Goal: Task Accomplishment & Management: Manage account settings

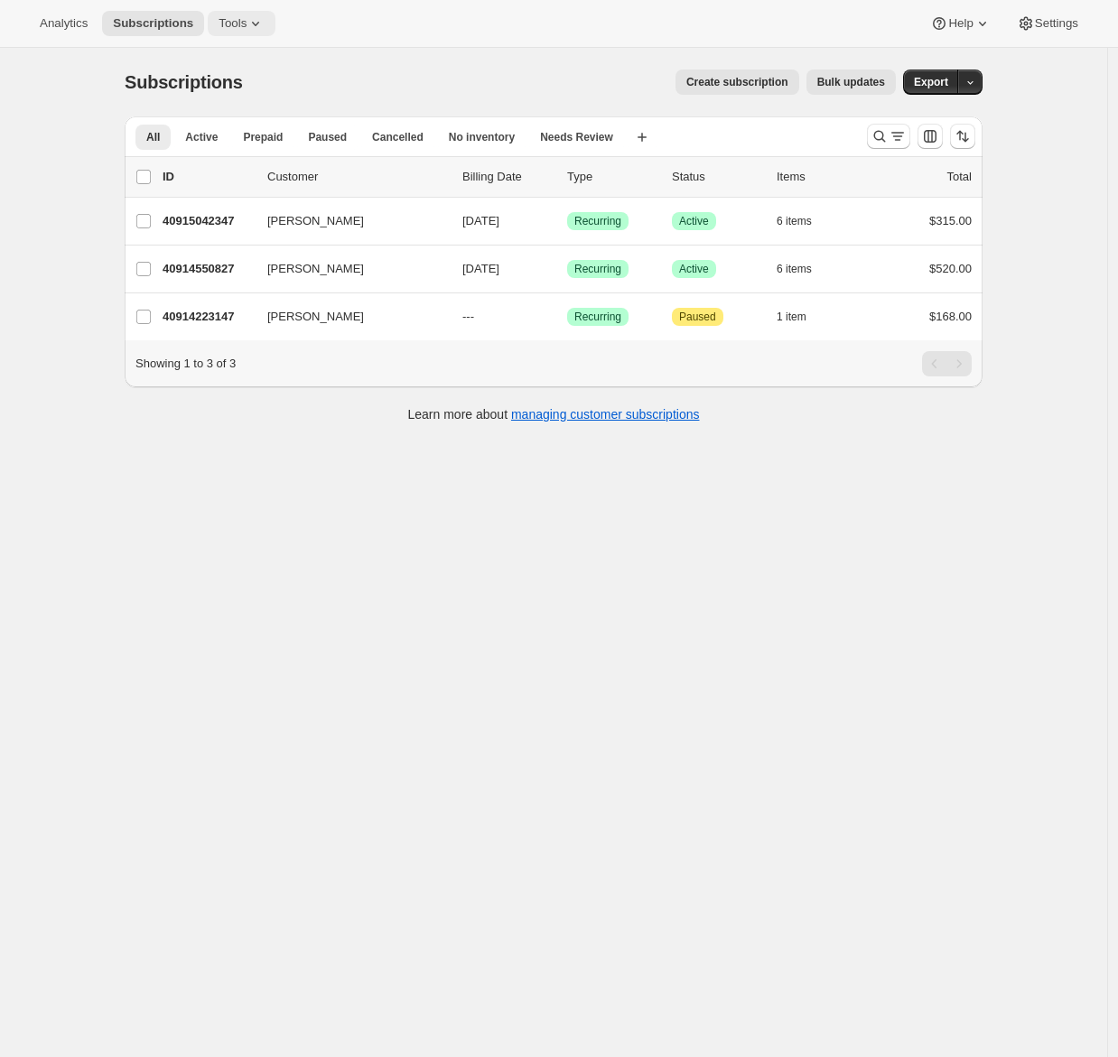
click at [263, 19] on icon at bounding box center [255, 23] width 18 height 18
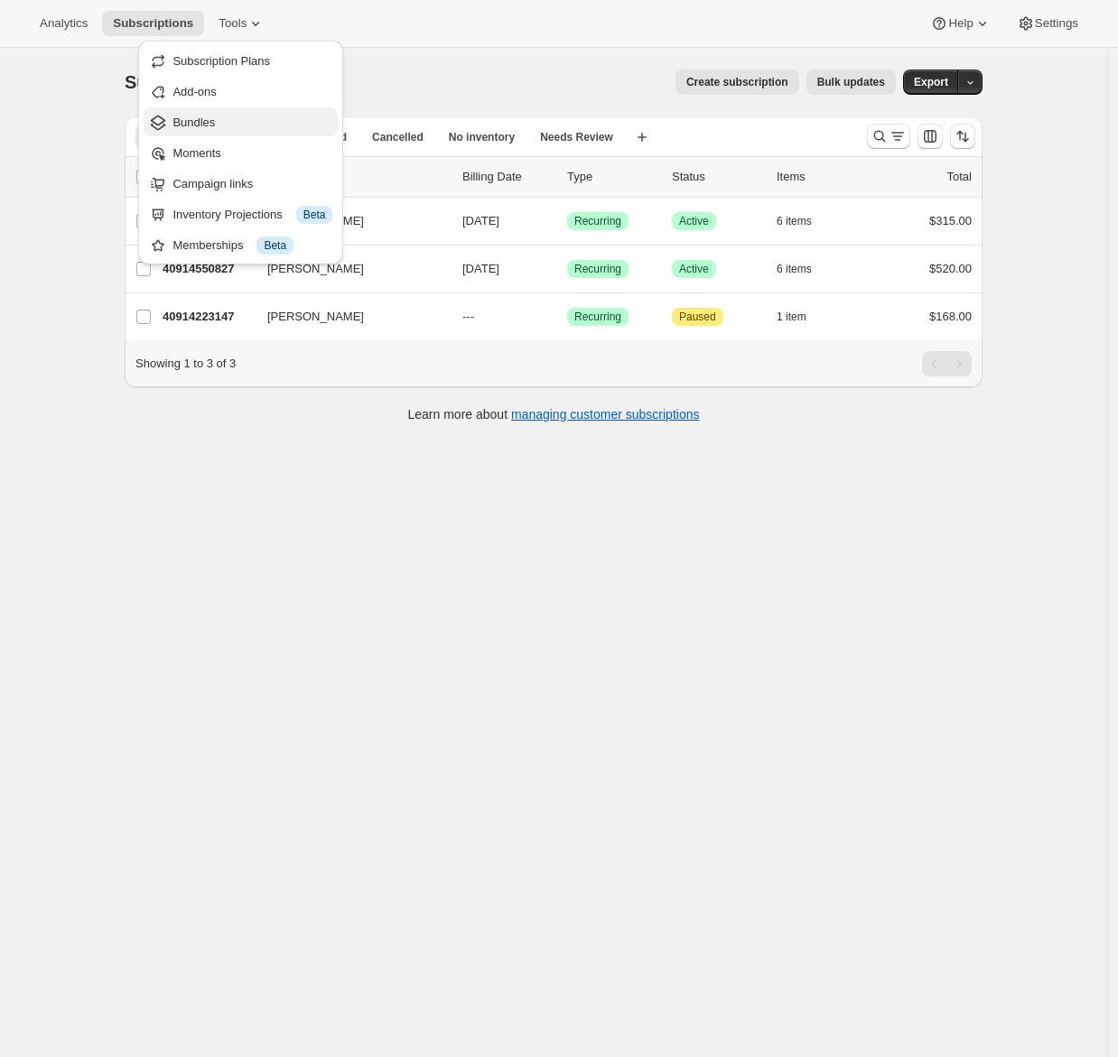
click at [231, 123] on span "Bundles" at bounding box center [252, 123] width 160 height 18
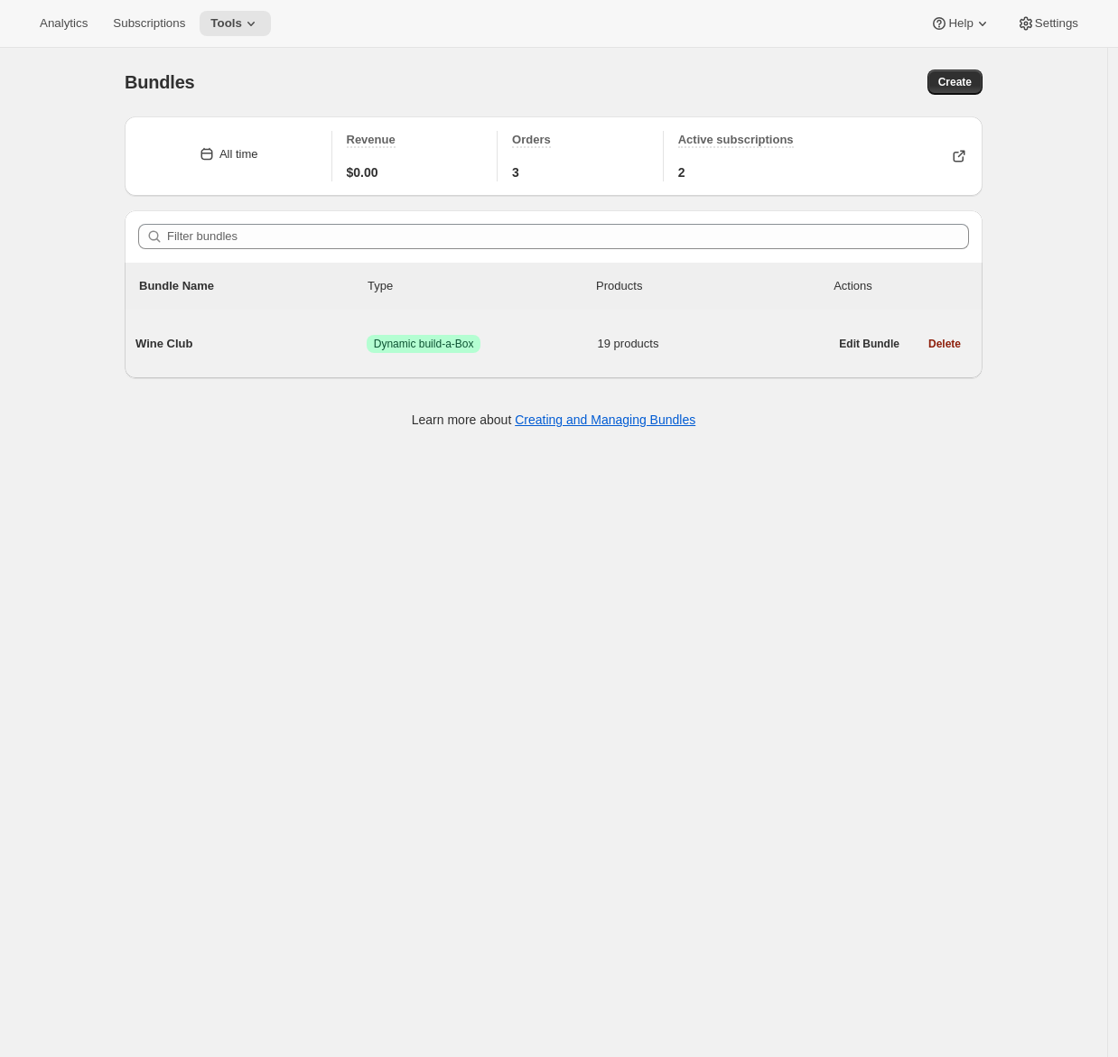
click at [257, 344] on span "Wine Club" at bounding box center [250, 344] width 231 height 18
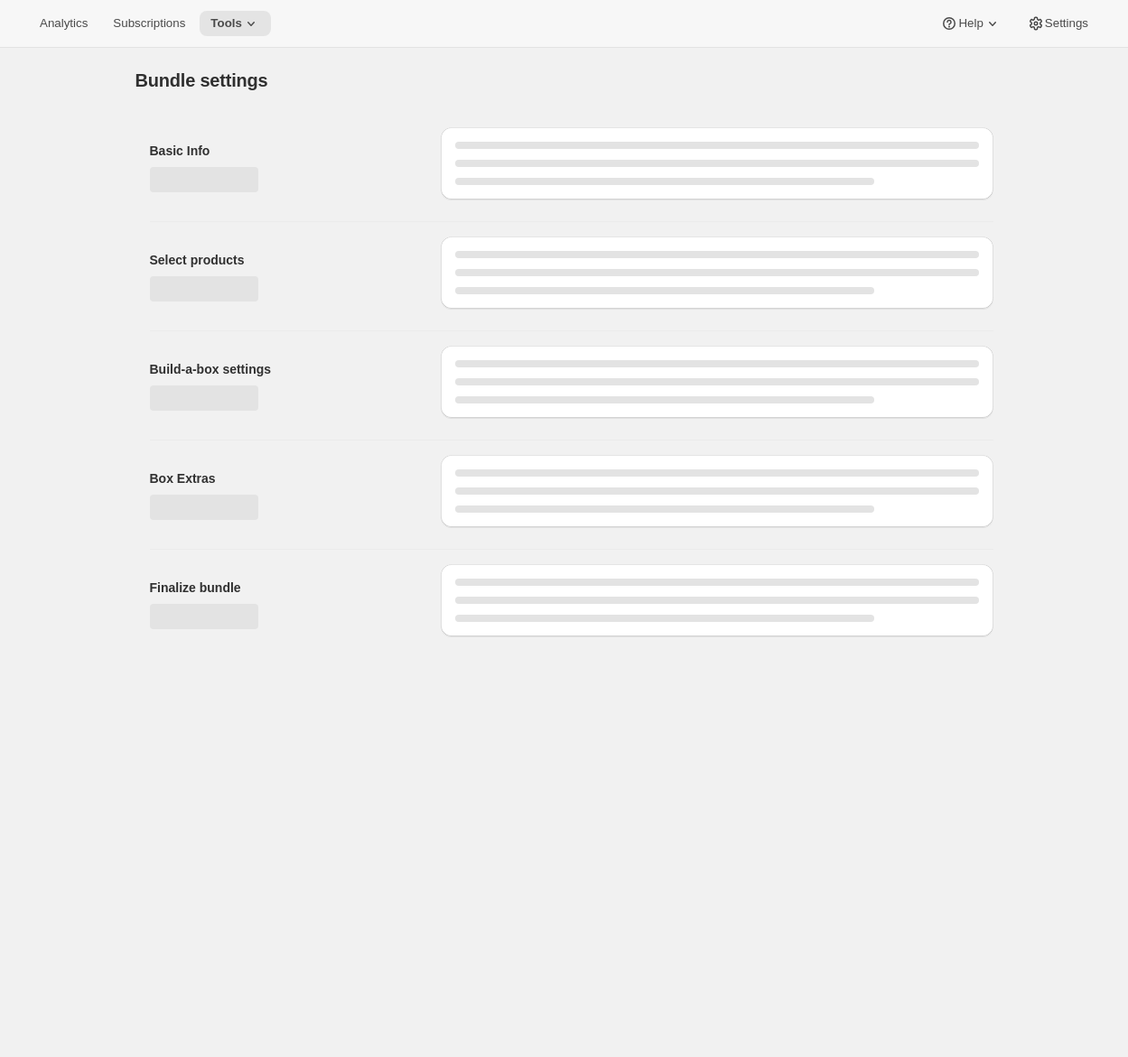
type input "Wine Club"
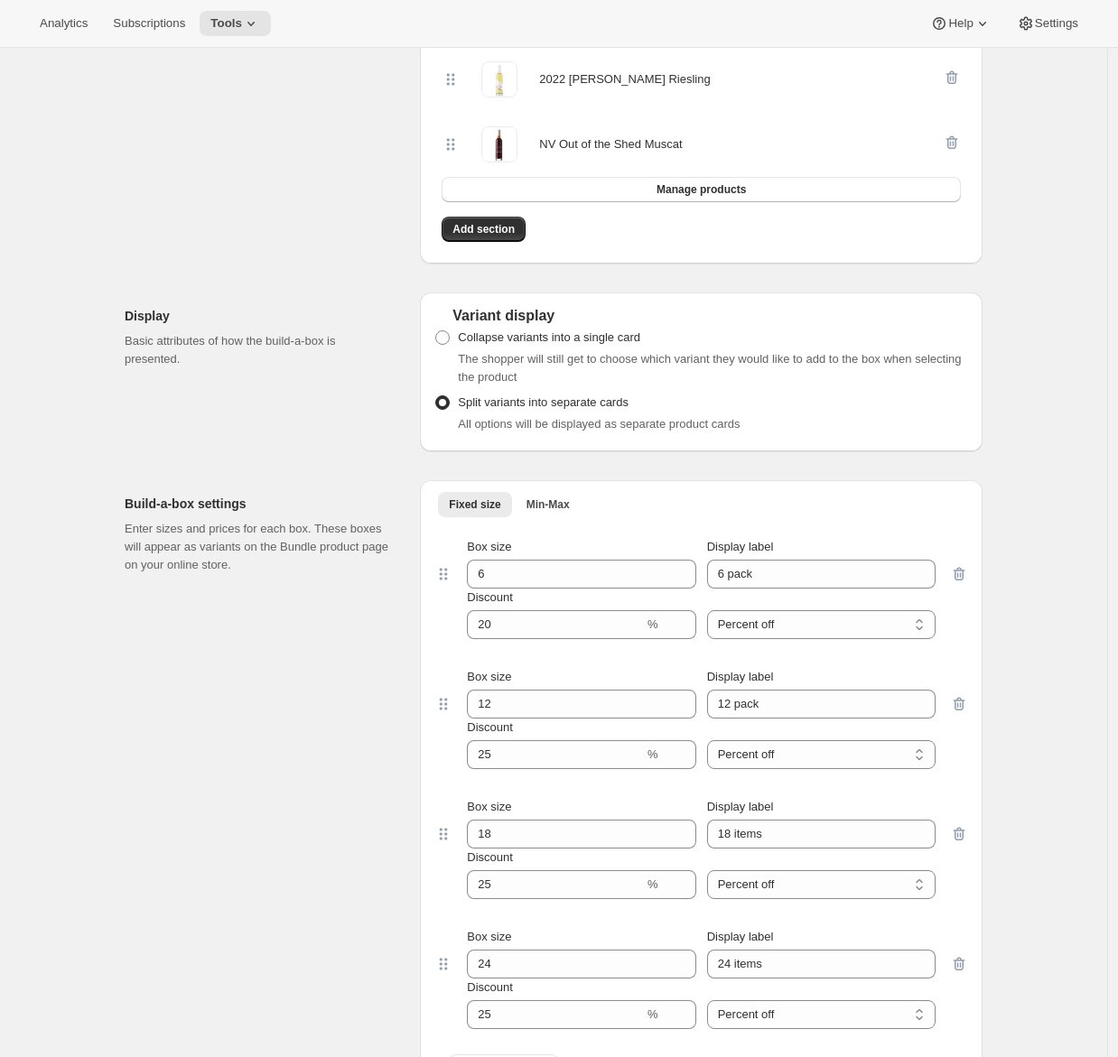
scroll to position [1969, 0]
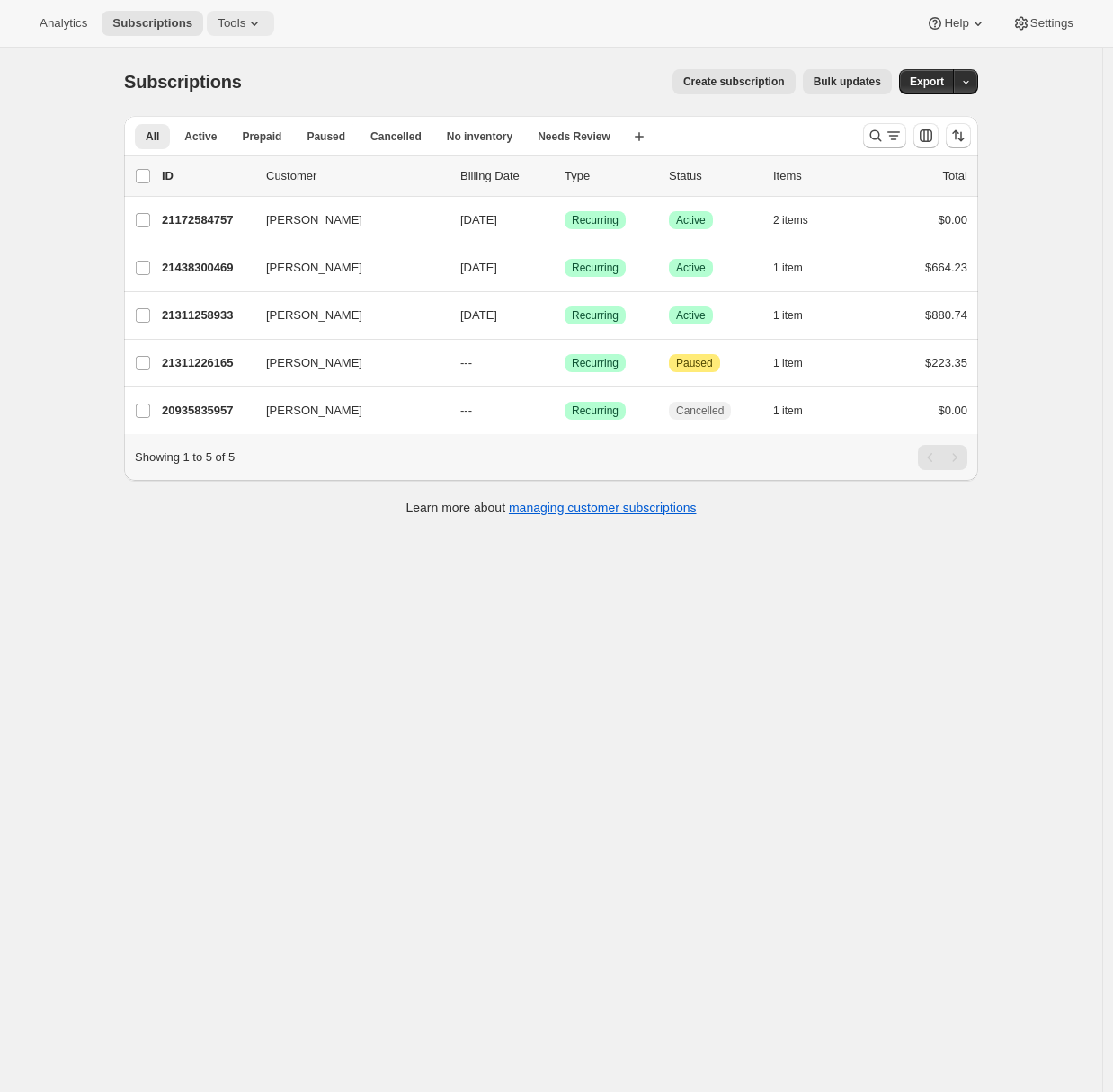
click at [238, 23] on span "Tools" at bounding box center [232, 23] width 28 height 14
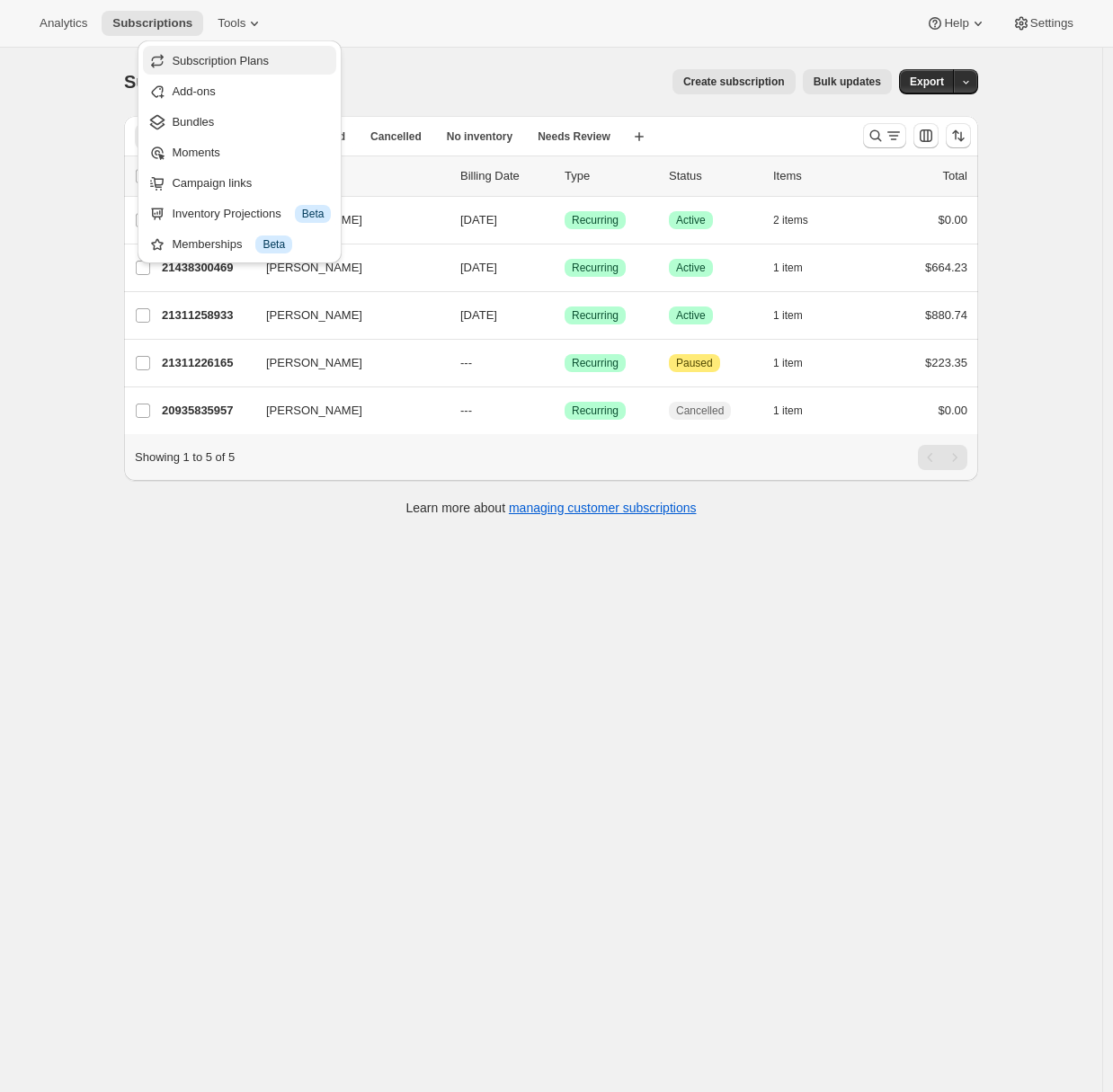
click at [259, 54] on span "Subscription Plans" at bounding box center [220, 61] width 98 height 14
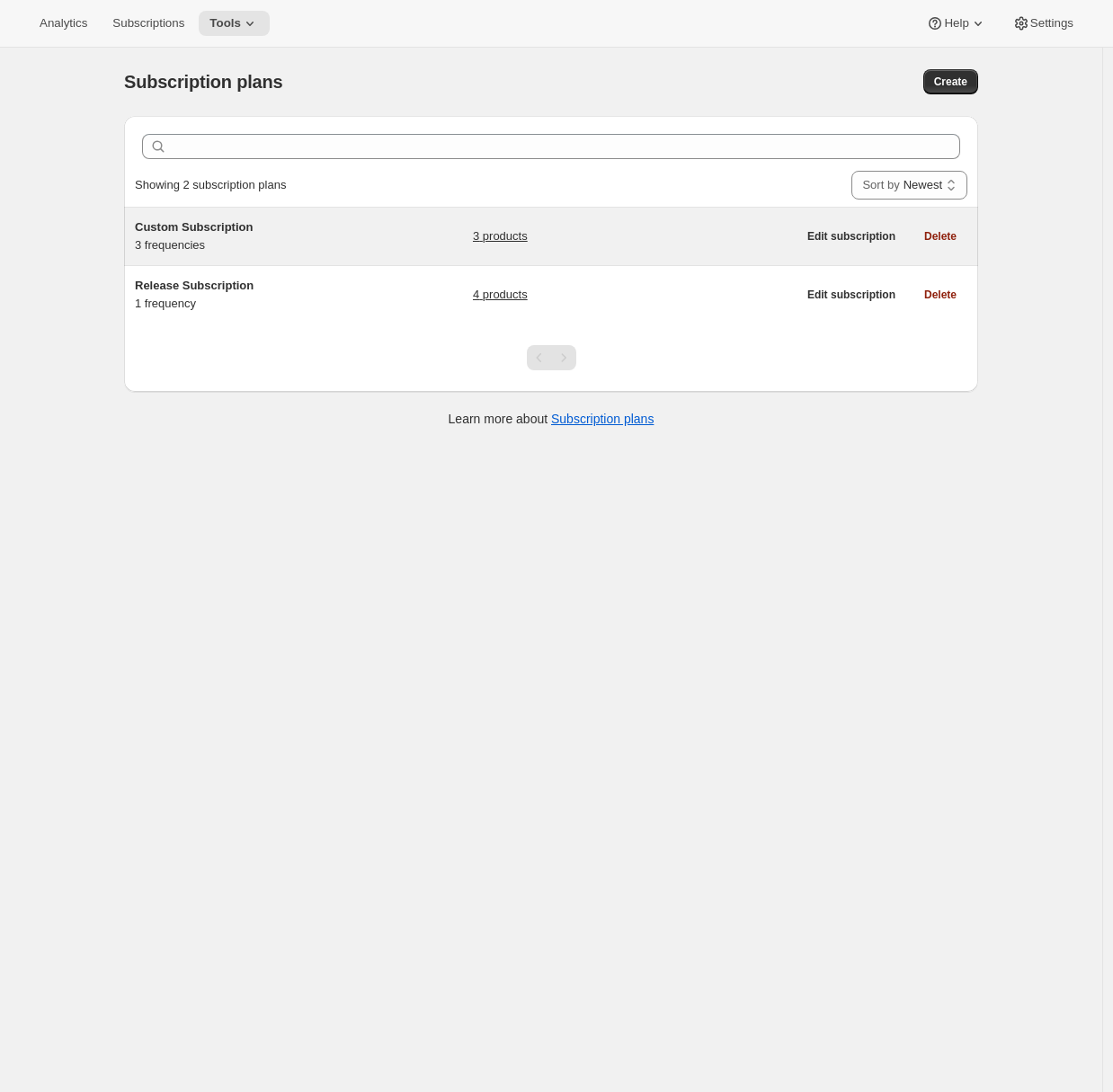
click at [269, 220] on h5 "Custom Subscription" at bounding box center [247, 227] width 225 height 18
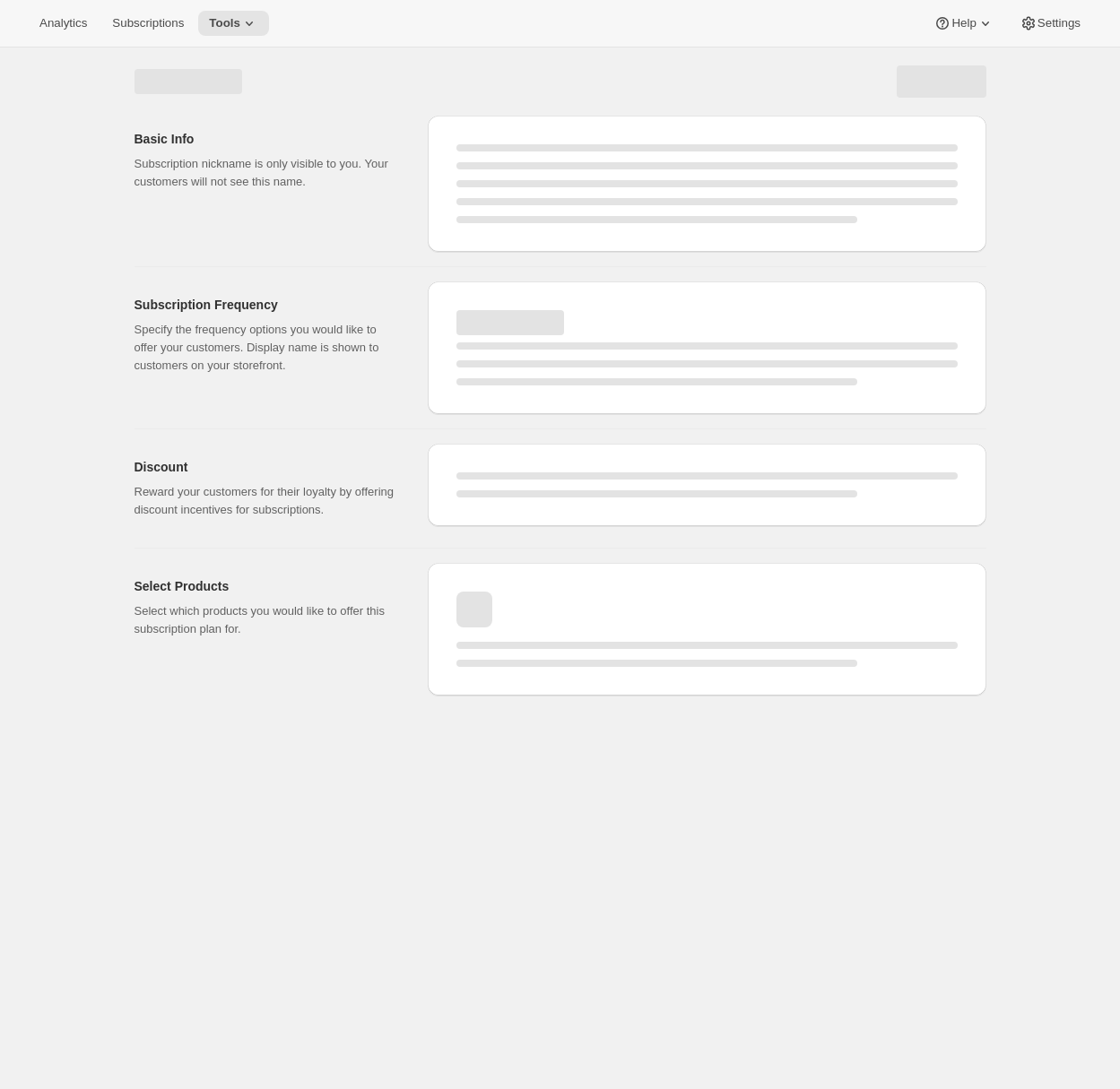
select select "WEEK"
select select "MONTH"
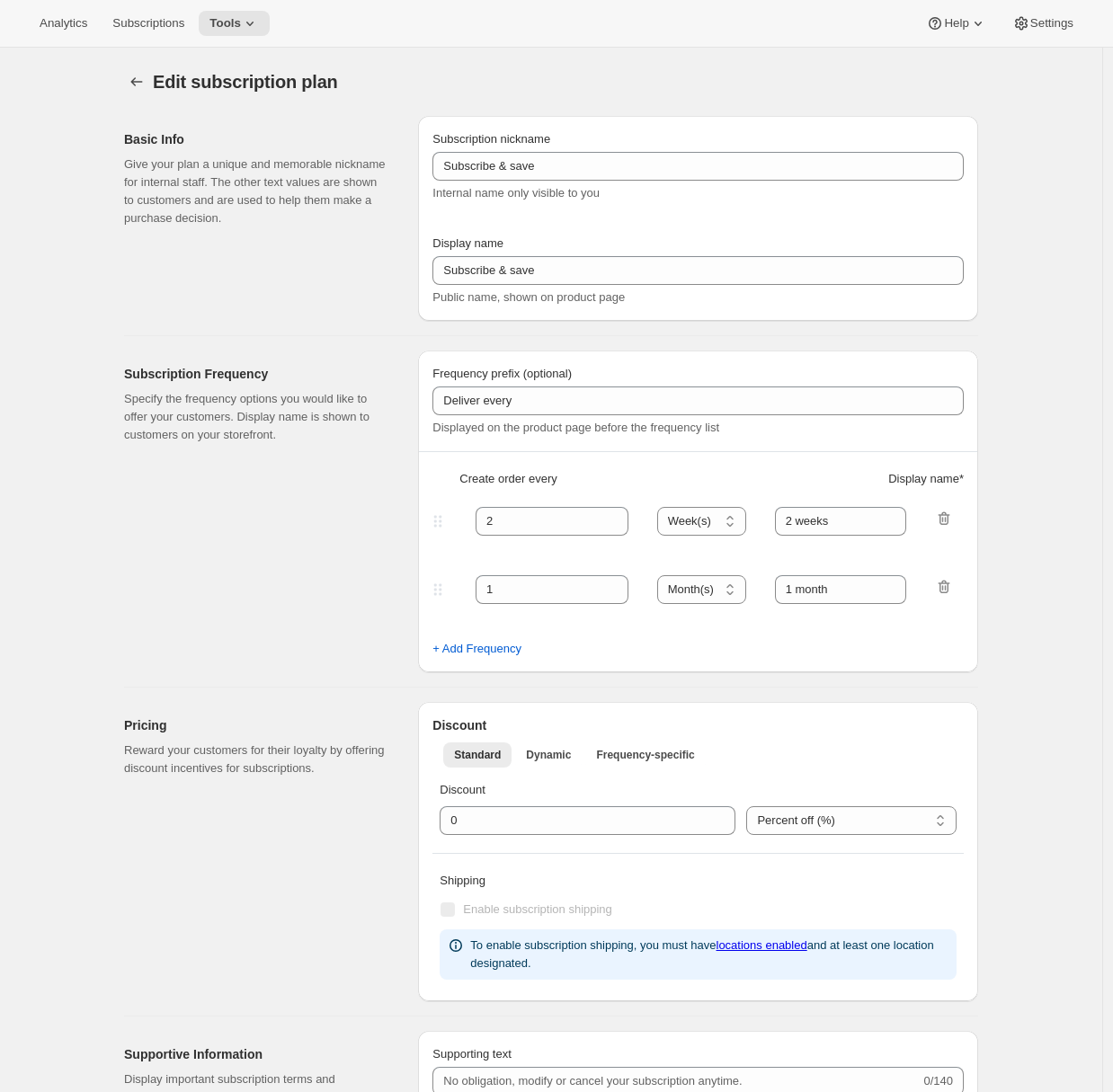
type input "Custom Subscription"
type input "1"
select select "MONTH"
type input "1 month"
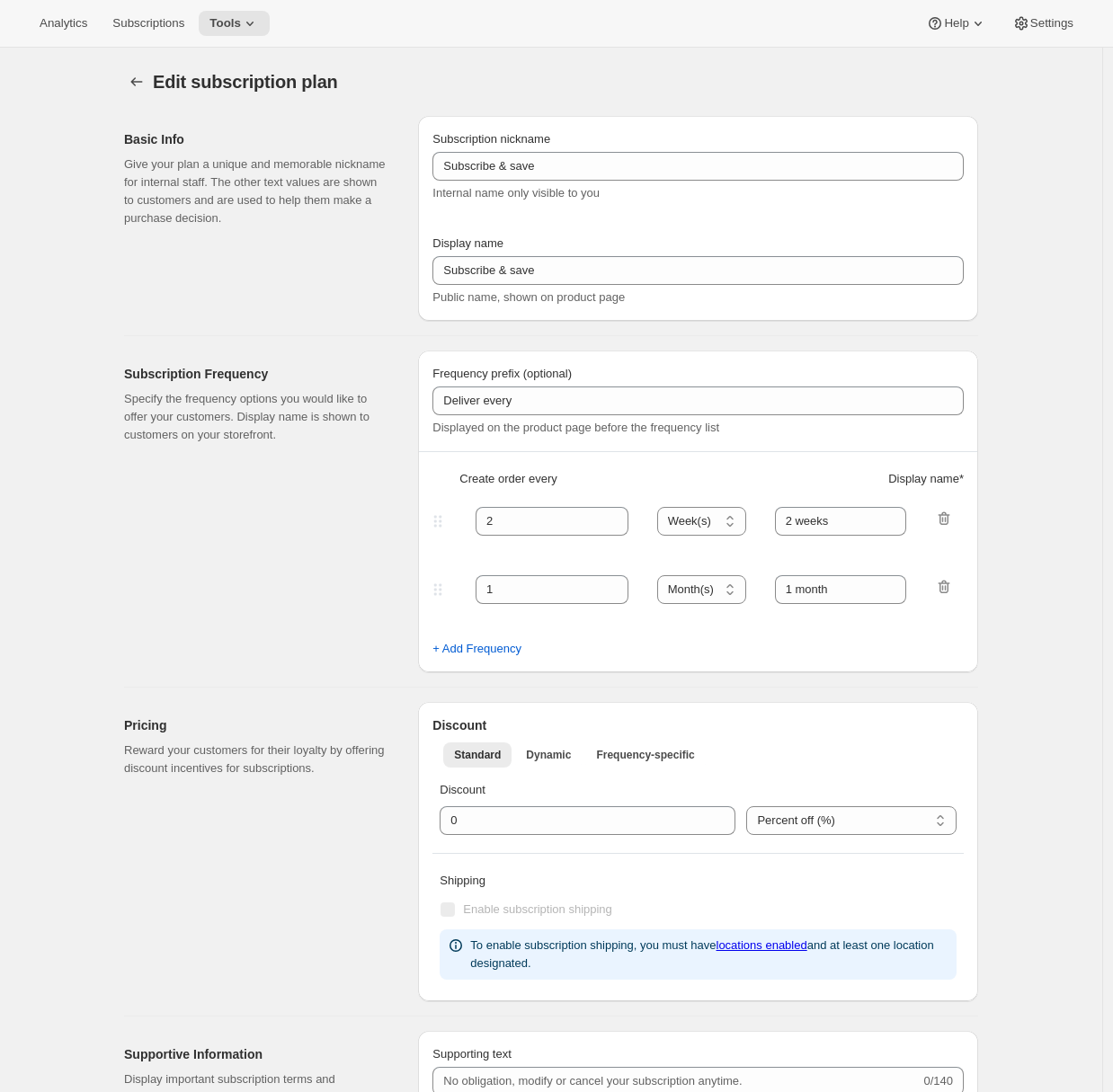
type input "2"
type input "2 Months"
type input "Choose which wines you’d like, how many bottles you’d like of each, and how oft…"
select select "MONTH"
